Goal: Task Accomplishment & Management: Manage account settings

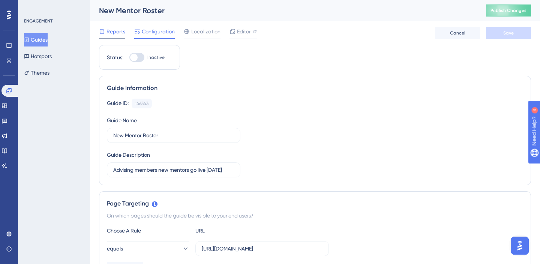
click at [111, 33] on span "Reports" at bounding box center [116, 31] width 19 height 9
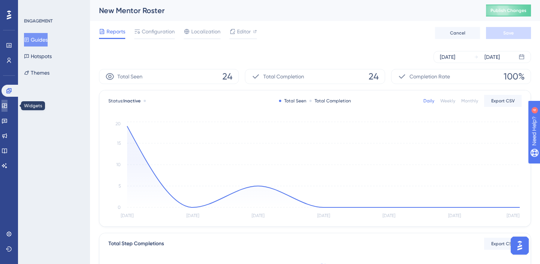
click at [8, 103] on icon at bounding box center [5, 106] width 6 height 6
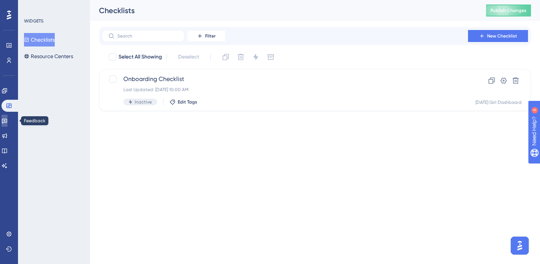
click at [7, 119] on icon at bounding box center [5, 121] width 6 height 6
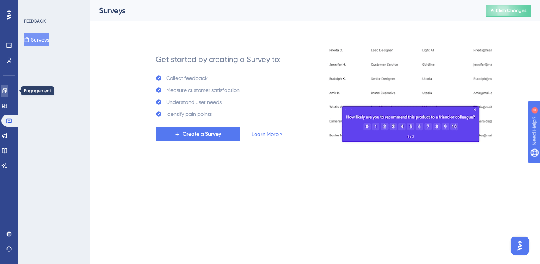
click at [8, 88] on icon at bounding box center [5, 91] width 6 height 6
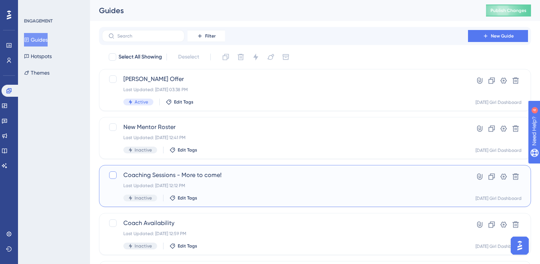
click at [109, 173] on div at bounding box center [113, 175] width 8 height 8
checkbox input "true"
click at [135, 198] on span "Inactive" at bounding box center [143, 198] width 17 height 6
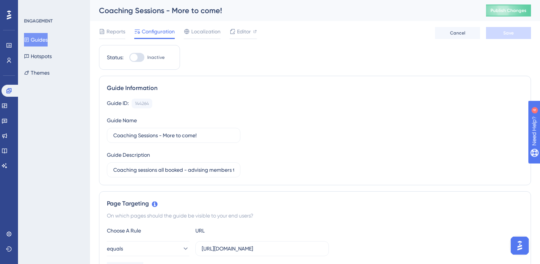
click at [139, 57] on div at bounding box center [136, 57] width 15 height 9
click at [129, 57] on input "Inactive" at bounding box center [129, 57] width 0 height 0
checkbox input "true"
click at [510, 32] on span "Save" at bounding box center [508, 33] width 11 height 6
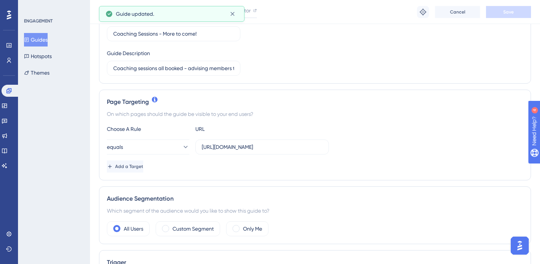
scroll to position [106, 0]
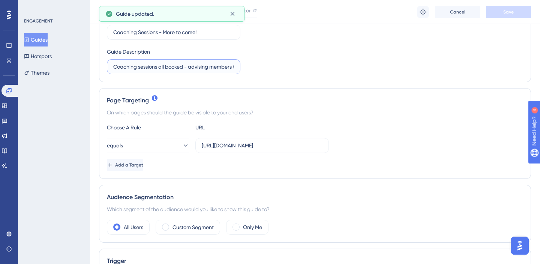
click at [180, 66] on input "Coaching sessions all booked - advising members there are more sessions that wi…" at bounding box center [173, 67] width 121 height 8
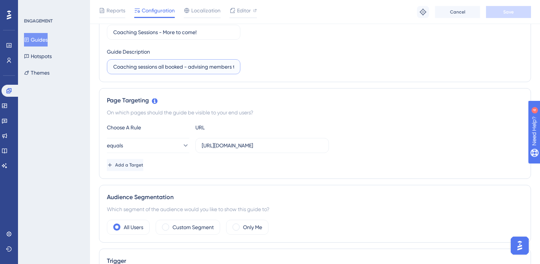
drag, startPoint x: 182, startPoint y: 66, endPoint x: 159, endPoint y: 66, distance: 22.9
click at [159, 66] on input "Coaching sessions all booked - advising members there are more sessions that wi…" at bounding box center [173, 67] width 121 height 8
type input "Coaching sessions - more sessions will be live in September"
click at [287, 64] on div "Guide ID: 144264 Copy Guide Name Coaching Sessions - More to come! Guide Descri…" at bounding box center [315, 34] width 416 height 79
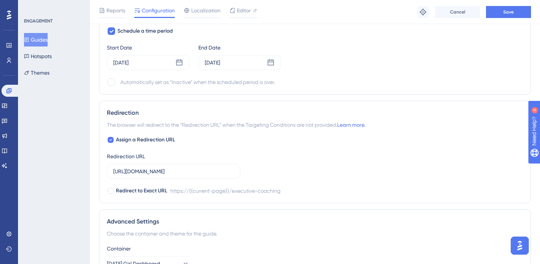
scroll to position [584, 0]
click at [182, 65] on icon at bounding box center [180, 63] width 8 height 8
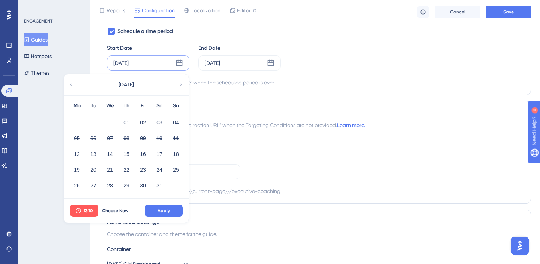
click at [180, 84] on icon at bounding box center [181, 84] width 2 height 3
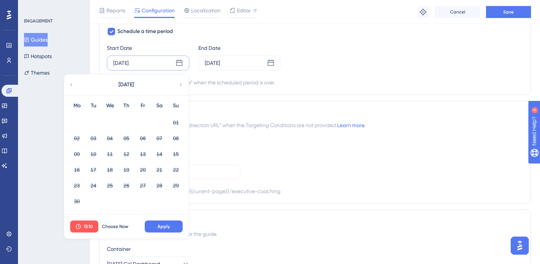
click at [180, 84] on icon at bounding box center [181, 84] width 2 height 3
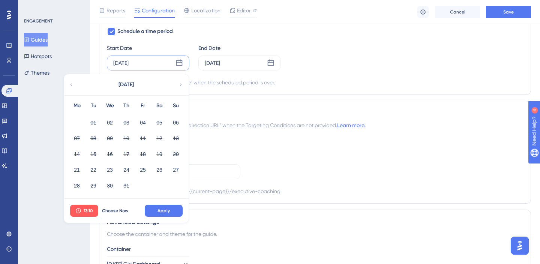
click at [180, 84] on icon at bounding box center [181, 84] width 2 height 3
click at [270, 64] on icon at bounding box center [271, 63] width 8 height 8
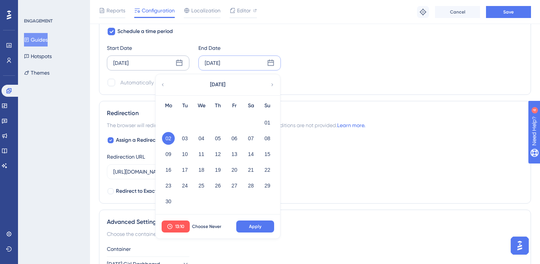
click at [273, 84] on icon at bounding box center [272, 84] width 5 height 7
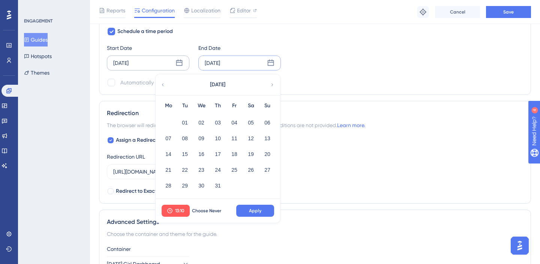
click at [273, 84] on icon at bounding box center [272, 84] width 5 height 7
click at [272, 85] on icon at bounding box center [272, 84] width 5 height 7
click at [167, 138] on button "08" at bounding box center [168, 138] width 13 height 13
click at [162, 83] on icon at bounding box center [162, 84] width 5 height 7
click at [219, 169] on button "21" at bounding box center [218, 170] width 13 height 13
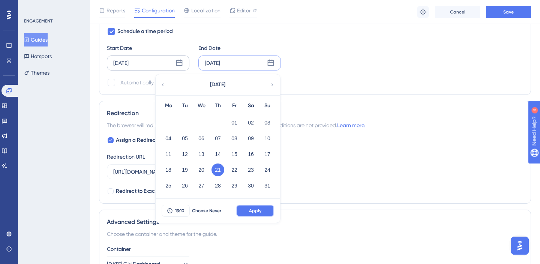
click at [258, 212] on span "Apply" at bounding box center [255, 211] width 12 height 6
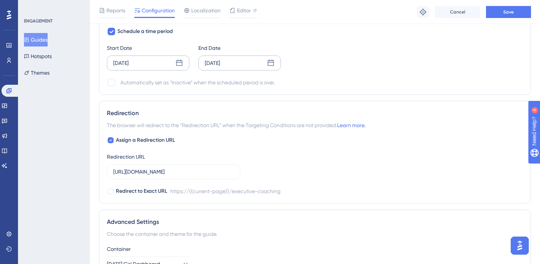
click at [266, 63] on div "Aug 21 2025" at bounding box center [239, 63] width 83 height 15
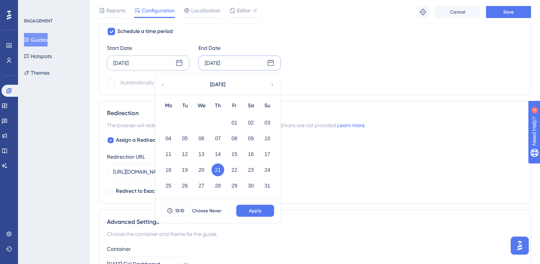
click at [274, 81] on icon at bounding box center [272, 84] width 5 height 7
click at [168, 136] on button "08" at bounding box center [168, 138] width 13 height 13
click at [254, 209] on span "Apply" at bounding box center [255, 211] width 12 height 6
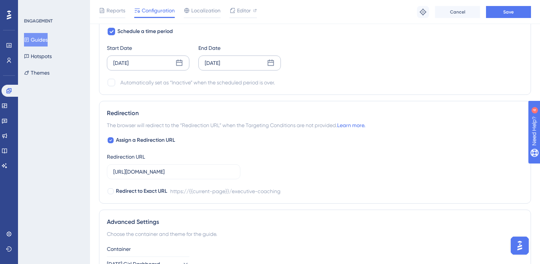
click at [180, 65] on icon at bounding box center [180, 63] width 8 height 8
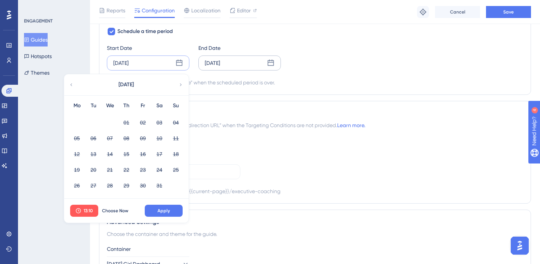
click at [179, 87] on icon at bounding box center [180, 84] width 5 height 7
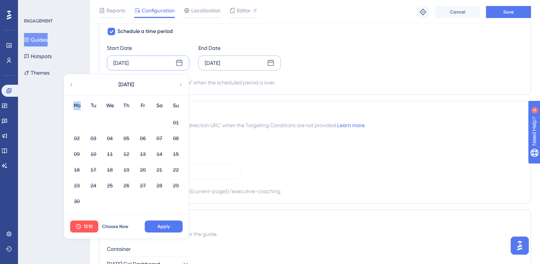
click at [179, 87] on icon at bounding box center [180, 84] width 5 height 7
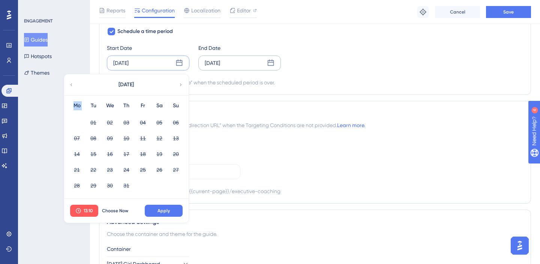
click at [179, 87] on icon at bounding box center [180, 84] width 5 height 7
click at [125, 165] on button "21" at bounding box center [126, 170] width 13 height 13
click at [173, 208] on button "Apply" at bounding box center [164, 211] width 38 height 12
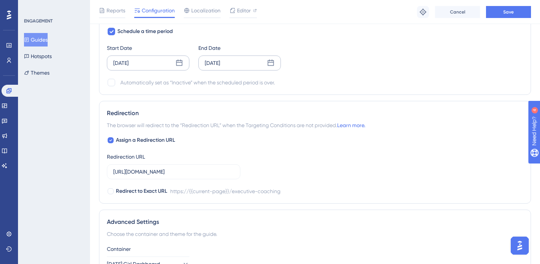
scroll to position [563, 0]
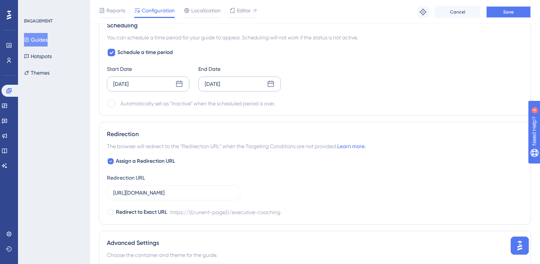
click at [506, 9] on span "Save" at bounding box center [508, 12] width 11 height 6
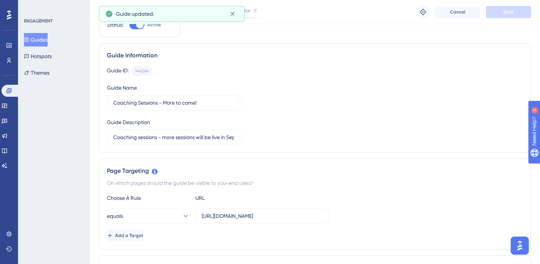
scroll to position [0, 0]
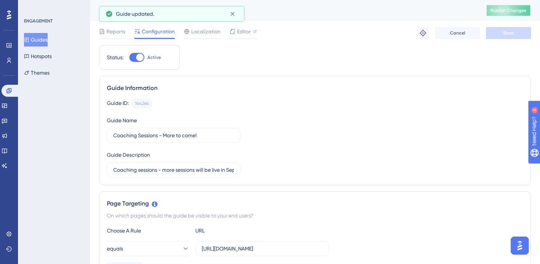
click at [509, 12] on button "Publish Changes" at bounding box center [508, 11] width 45 height 12
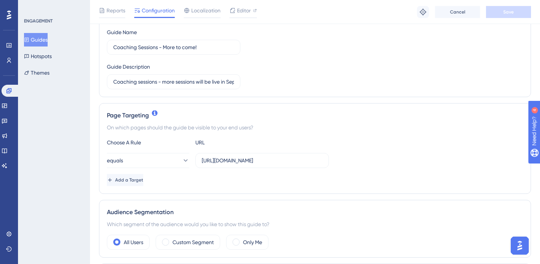
scroll to position [93, 0]
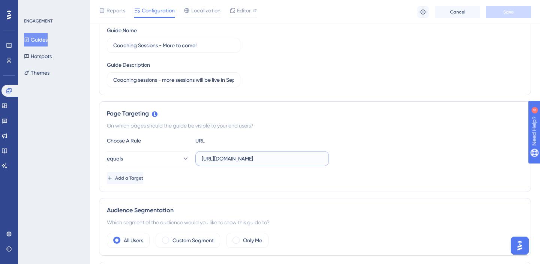
click at [260, 158] on input "https://dashboard.joinmondaygirl.com/executive-coaching" at bounding box center [262, 159] width 121 height 8
click at [298, 128] on div "On which pages should the guide be visible to your end users?" at bounding box center [315, 125] width 416 height 9
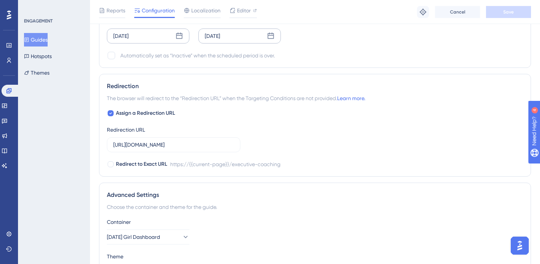
scroll to position [612, 0]
click at [159, 55] on div "Automatically set as “Inactive” when the scheduled period is over." at bounding box center [197, 54] width 155 height 9
click at [112, 56] on div at bounding box center [112, 55] width 8 height 8
checkbox input "true"
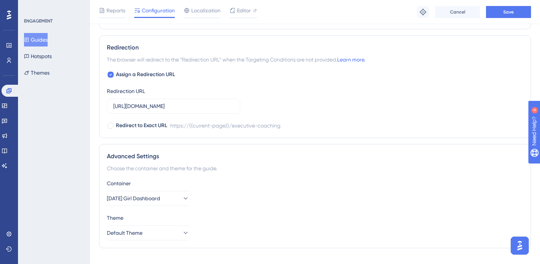
scroll to position [656, 0]
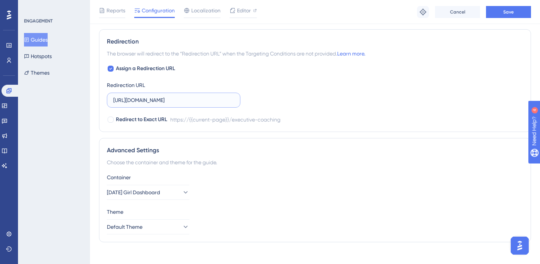
click at [198, 102] on input "https://dashboard.joinmondaygirl.com/executive-coaching" at bounding box center [173, 100] width 121 height 8
click at [264, 85] on div "Assign a Redirection URL Redirection URL https://dashboard.joinmondaygirl.com/e…" at bounding box center [315, 94] width 416 height 60
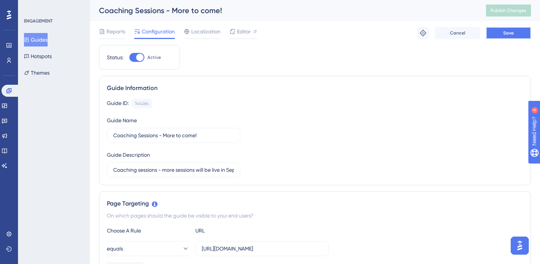
click at [519, 29] on button "Save" at bounding box center [508, 33] width 45 height 12
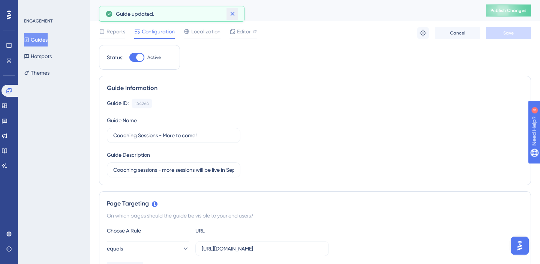
click at [231, 14] on icon at bounding box center [233, 14] width 8 height 8
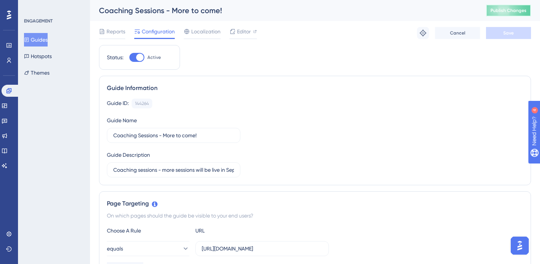
click at [498, 10] on span "Publish Changes" at bounding box center [509, 11] width 36 height 6
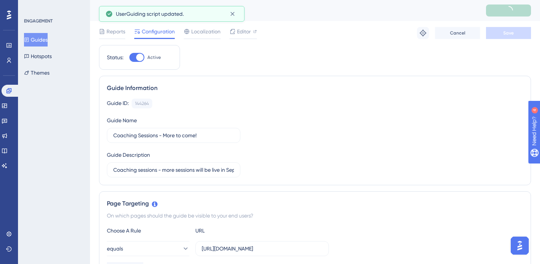
click at [47, 38] on button "Guides" at bounding box center [36, 40] width 24 height 14
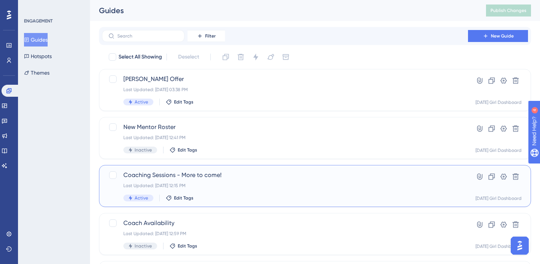
click at [216, 176] on span "Coaching Sessions - More to come!" at bounding box center [284, 175] width 323 height 9
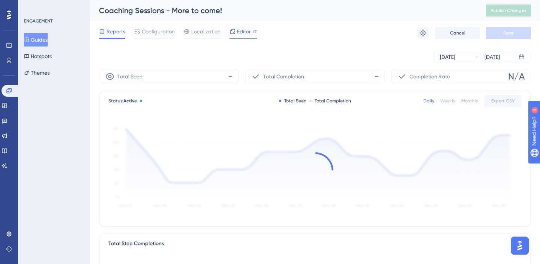
click at [243, 32] on span "Editor" at bounding box center [244, 31] width 14 height 9
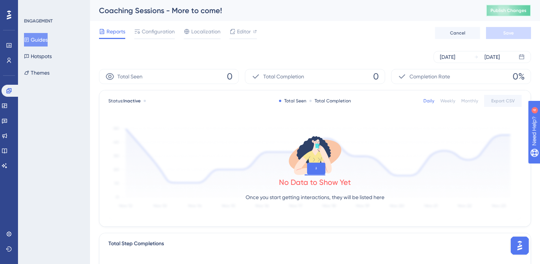
click at [508, 9] on span "Publish Changes" at bounding box center [509, 11] width 36 height 6
click at [162, 32] on span "Configuration" at bounding box center [158, 31] width 33 height 9
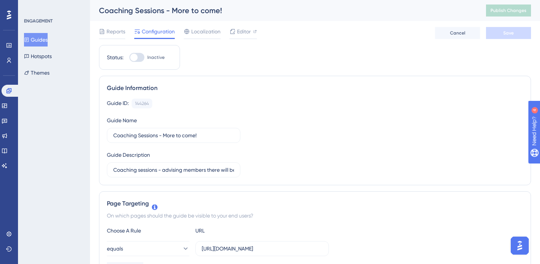
click at [140, 66] on div "Status: Inactive" at bounding box center [139, 57] width 81 height 25
click at [139, 60] on div at bounding box center [136, 57] width 15 height 9
click at [129, 58] on input "Inactive" at bounding box center [129, 57] width 0 height 0
checkbox input "true"
click at [516, 37] on button "Save" at bounding box center [508, 33] width 45 height 12
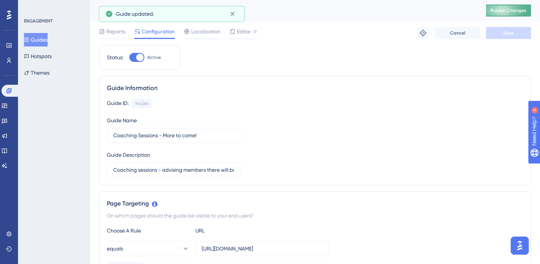
click at [501, 10] on span "Publish Changes" at bounding box center [509, 11] width 36 height 6
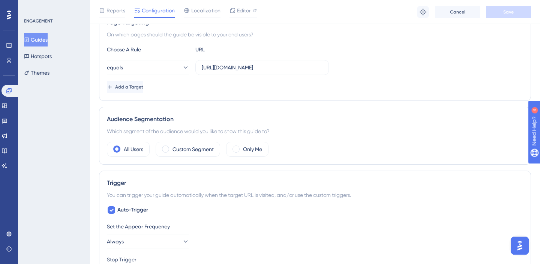
scroll to position [182, 0]
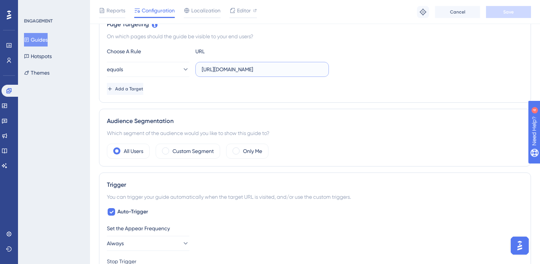
click at [236, 68] on input "https://dashboard.joinmondaygirl.com/executive-coaching" at bounding box center [262, 69] width 121 height 8
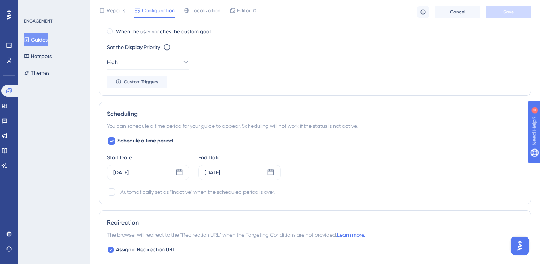
scroll to position [506, 0]
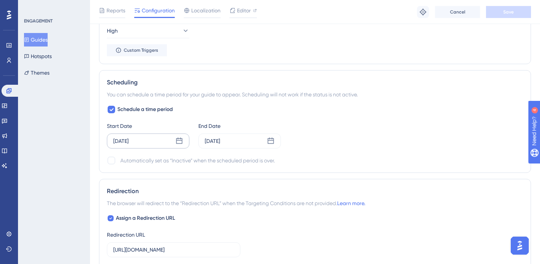
click at [179, 141] on icon at bounding box center [180, 141] width 8 height 8
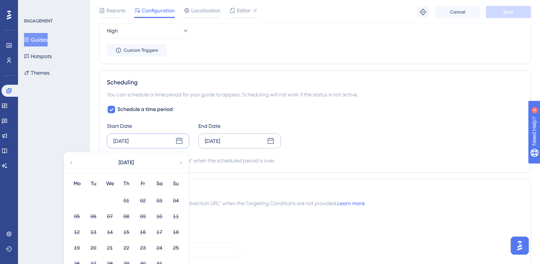
click at [220, 143] on div "Jun 02 2025" at bounding box center [212, 141] width 15 height 9
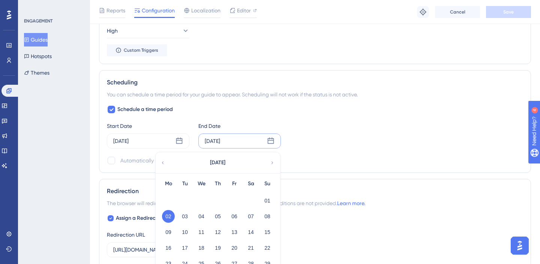
click at [273, 163] on icon at bounding box center [273, 162] width 2 height 3
click at [167, 215] on button "08" at bounding box center [168, 216] width 13 height 13
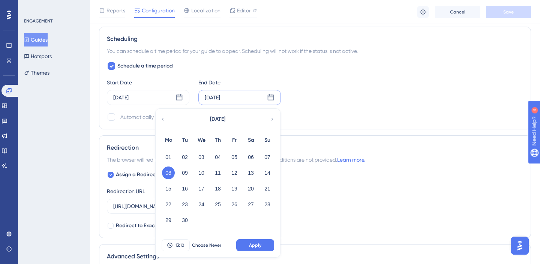
scroll to position [557, 0]
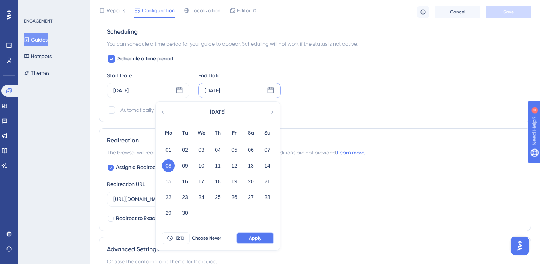
click at [260, 237] on span "Apply" at bounding box center [255, 238] width 12 height 6
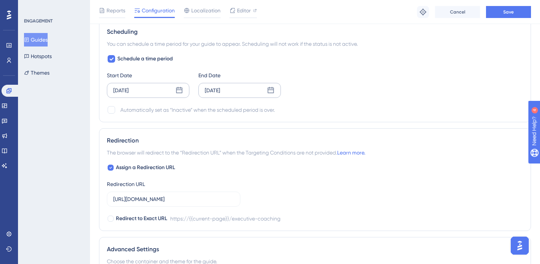
click at [177, 90] on icon at bounding box center [180, 91] width 8 height 8
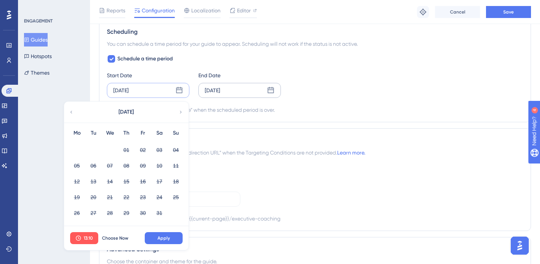
click at [181, 112] on icon at bounding box center [181, 112] width 2 height 3
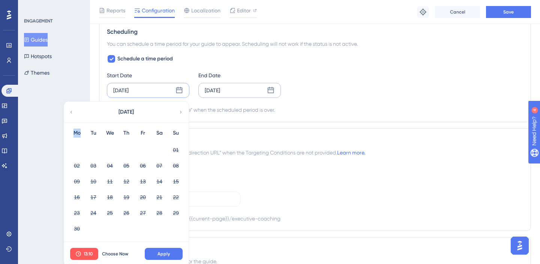
click at [181, 112] on icon at bounding box center [181, 112] width 2 height 3
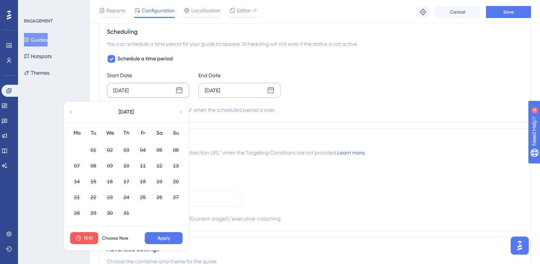
click at [181, 111] on icon at bounding box center [181, 112] width 2 height 3
click at [125, 191] on button "21" at bounding box center [126, 197] width 13 height 13
click at [169, 237] on span "Apply" at bounding box center [164, 238] width 12 height 6
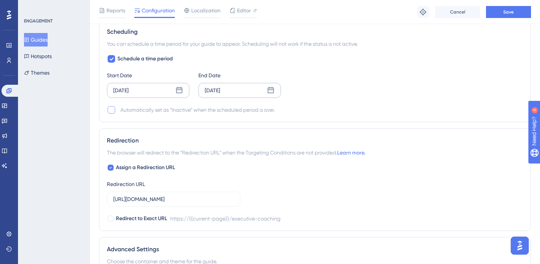
click at [112, 109] on div at bounding box center [112, 110] width 8 height 8
checkbox input "true"
click at [512, 10] on span "Save" at bounding box center [508, 12] width 11 height 6
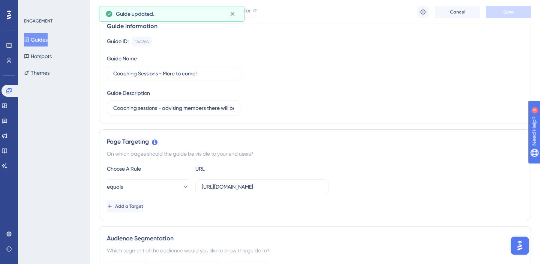
scroll to position [0, 0]
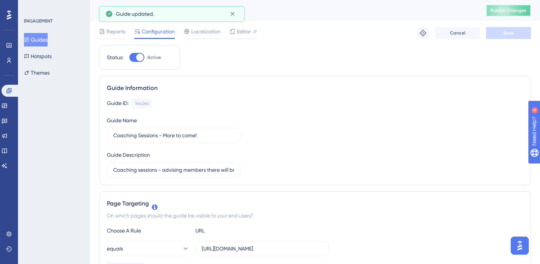
click at [502, 8] on span "Publish Changes" at bounding box center [509, 11] width 36 height 6
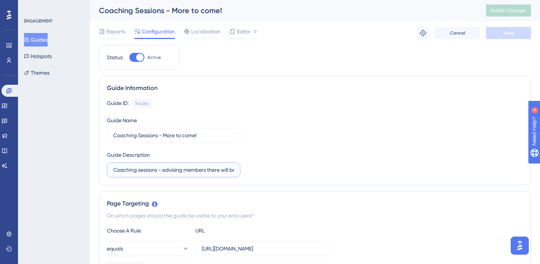
click at [190, 172] on input "Coaching sessions - advising members there will be more sessions in September" at bounding box center [173, 170] width 121 height 8
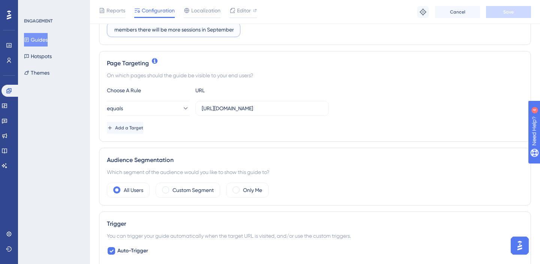
scroll to position [144, 0]
click at [235, 106] on input "https://dashboard.joinmondaygirl.com/executive-coaching" at bounding box center [262, 107] width 121 height 8
click at [201, 104] on label "https://dashboard.joinmondaygirl.com/executive-coaching" at bounding box center [262, 107] width 134 height 15
click at [202, 104] on input "https://dashboard.joinmondaygirl.com/executive-coaching" at bounding box center [262, 107] width 121 height 8
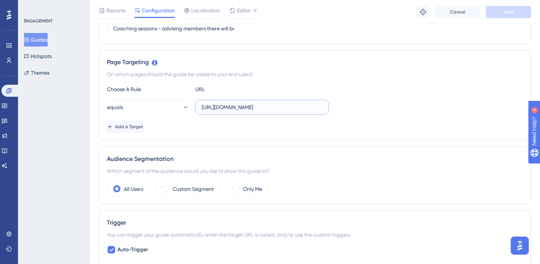
click at [202, 107] on input "https://dashboard.joinmondaygirl.com/executive-coaching" at bounding box center [262, 107] width 121 height 8
click at [220, 126] on div "Add a Target" at bounding box center [315, 127] width 416 height 12
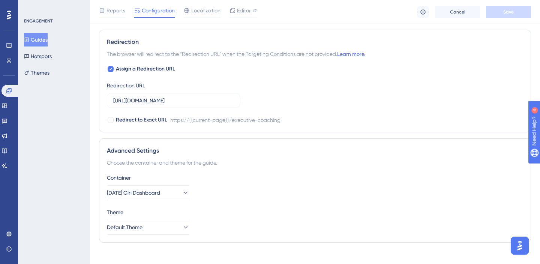
scroll to position [664, 0]
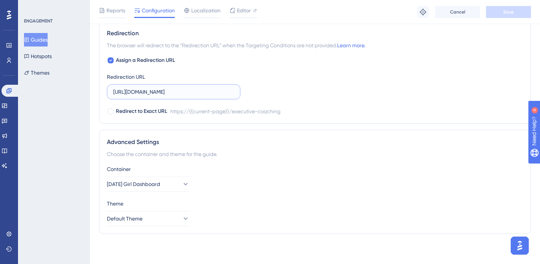
click at [186, 94] on input "https://dashboard.joinmondaygirl.com/executive-coaching" at bounding box center [173, 92] width 121 height 8
click at [295, 77] on div "Assign a Redirection URL Redirection URL https://dashboard.joinmondaygirl.com/e…" at bounding box center [315, 86] width 416 height 60
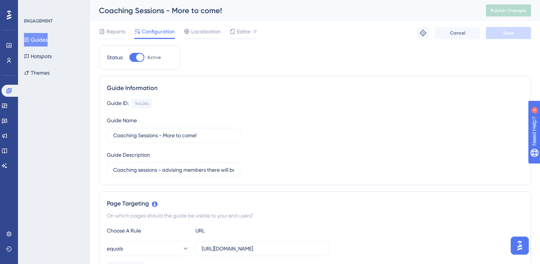
click at [114, 26] on div "Reports Configuration Localization Editor Troubleshoot Cancel Save" at bounding box center [315, 33] width 432 height 24
click at [114, 33] on span "Reports" at bounding box center [116, 31] width 19 height 9
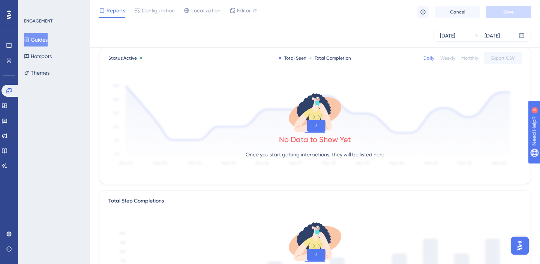
scroll to position [29, 0]
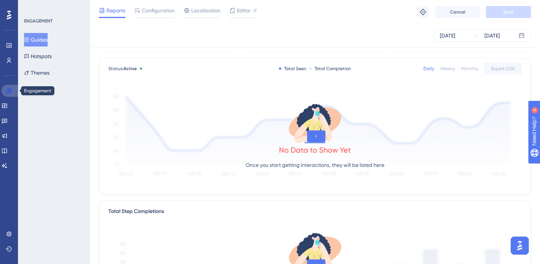
click at [9, 90] on icon at bounding box center [9, 91] width 6 height 6
